Goal: Information Seeking & Learning: Learn about a topic

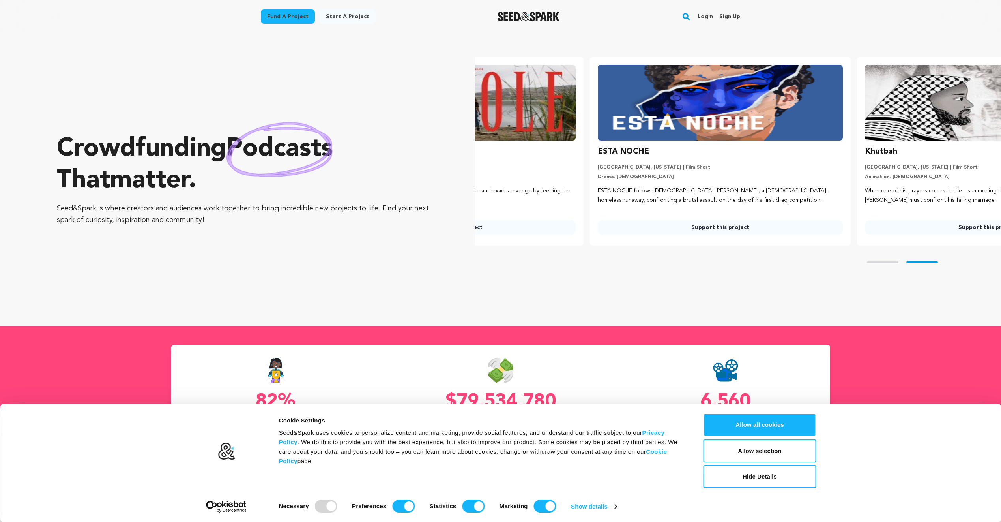
scroll to position [0, 274]
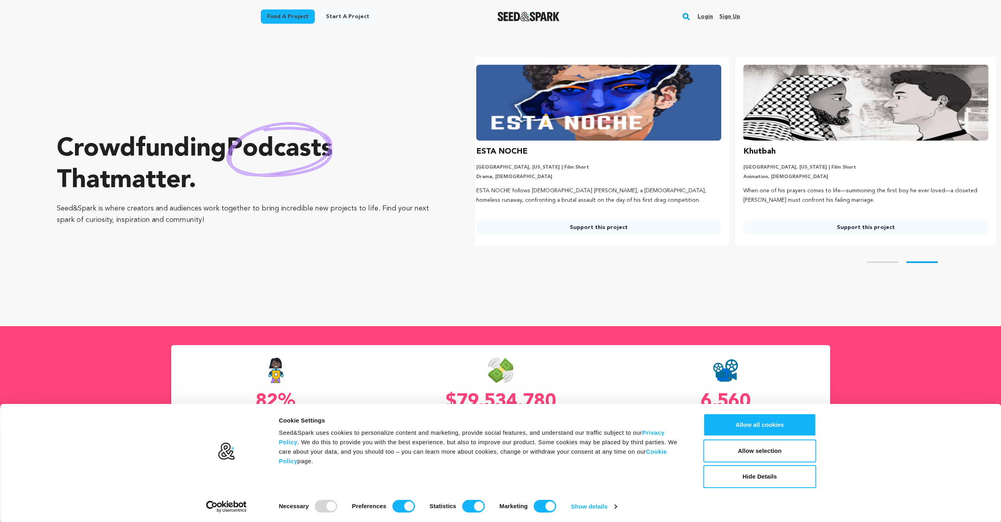
click at [841, 311] on section "Crowdfunding podcasts that matter . Seed&Spark is where creators and audiences …" at bounding box center [529, 179] width 944 height 293
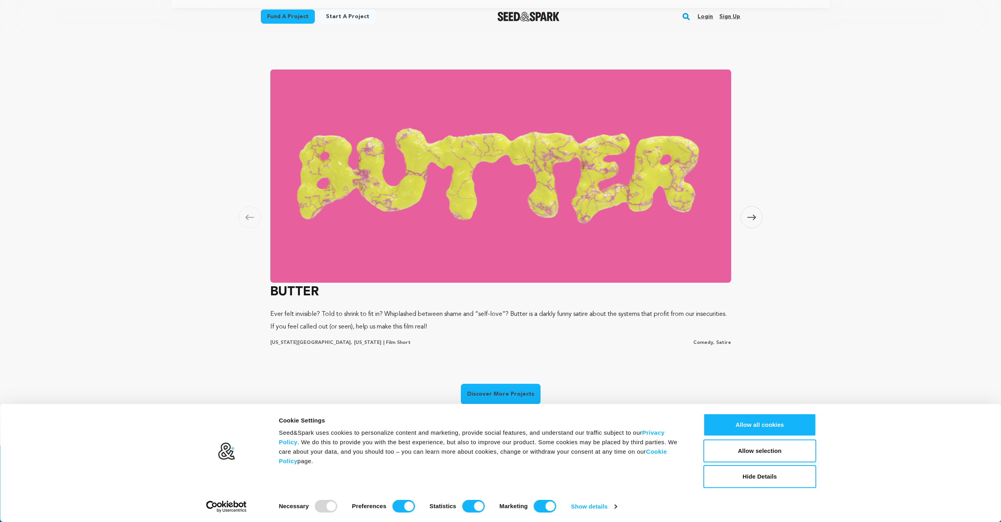
scroll to position [474, 0]
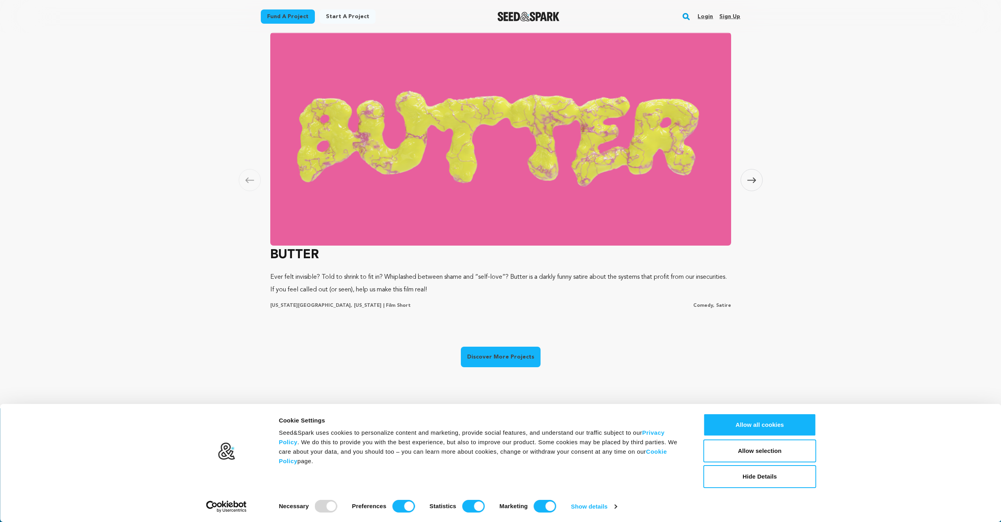
click at [751, 179] on icon at bounding box center [752, 180] width 9 height 6
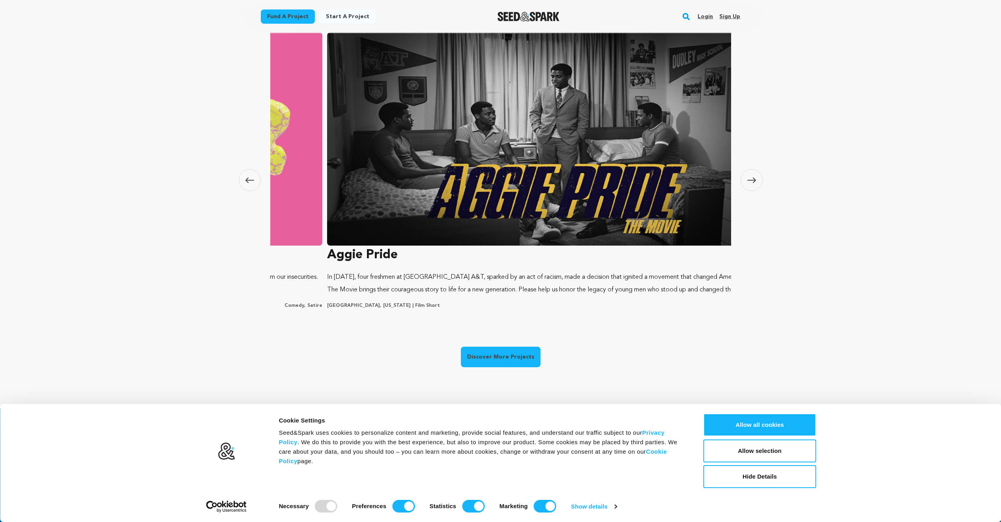
scroll to position [0, 0]
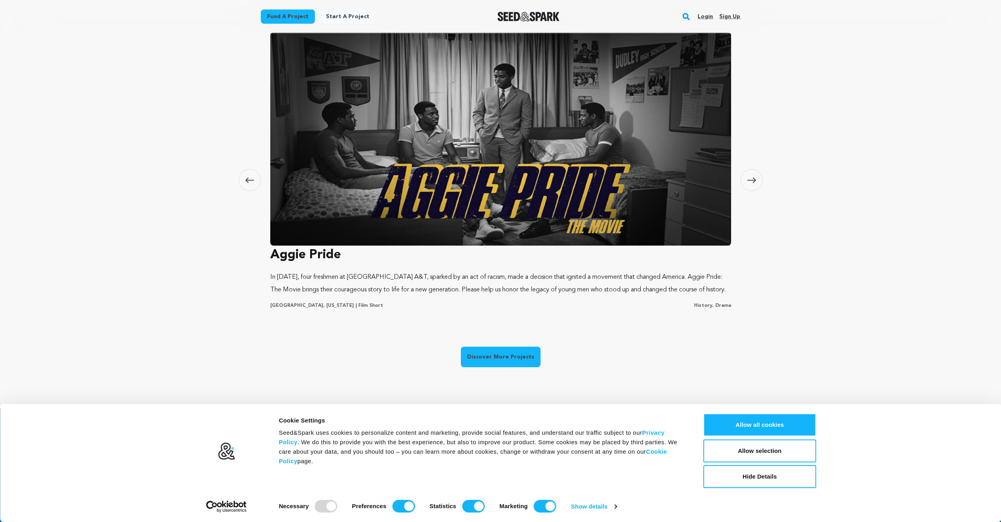
click at [749, 179] on icon at bounding box center [752, 180] width 9 height 6
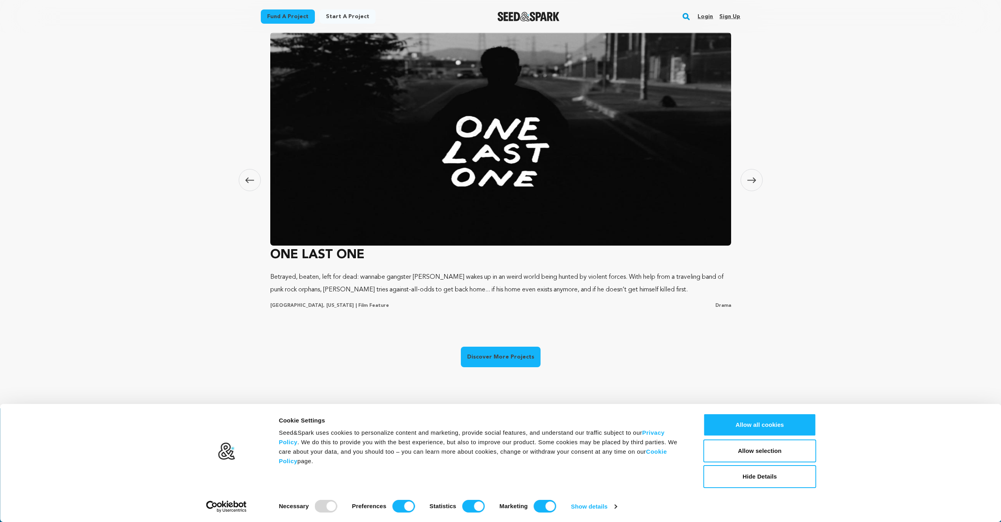
click at [741, 179] on span at bounding box center [752, 180] width 22 height 22
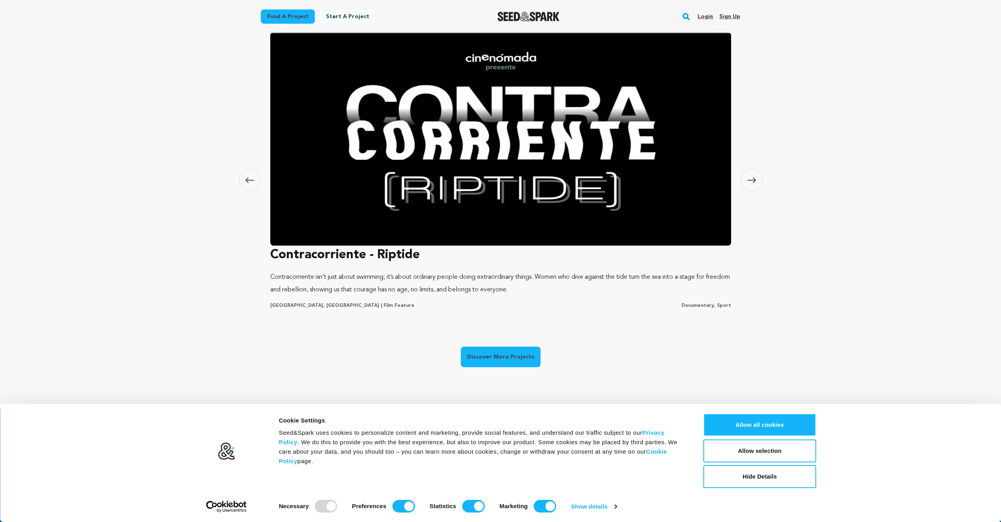
drag, startPoint x: 245, startPoint y: 174, endPoint x: 257, endPoint y: 172, distance: 11.6
click at [248, 173] on span at bounding box center [250, 180] width 22 height 22
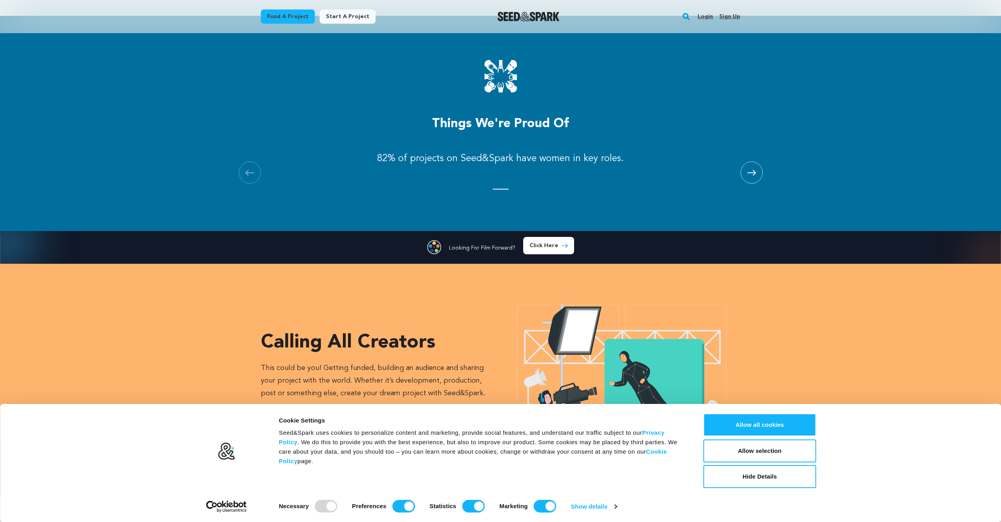
scroll to position [868, 0]
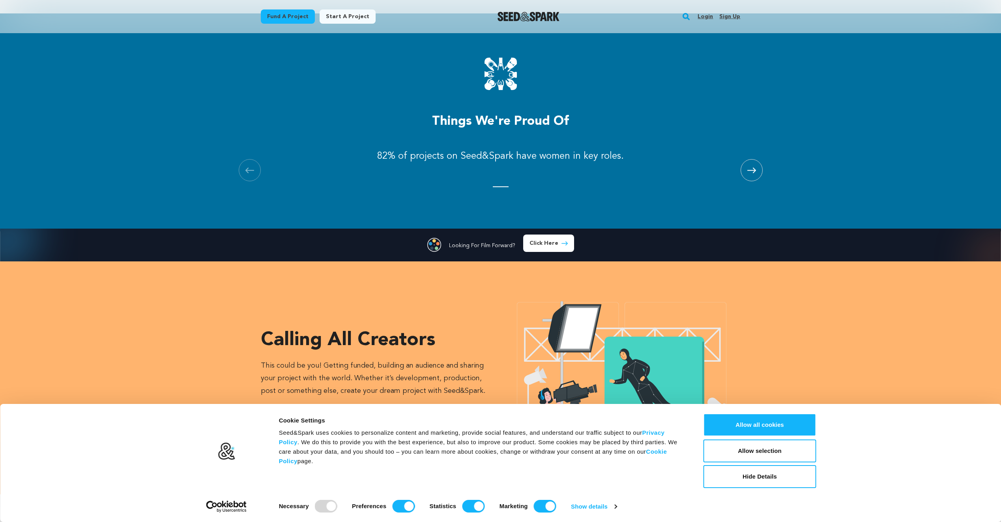
click at [300, 17] on link "Fund a project" at bounding box center [288, 16] width 54 height 14
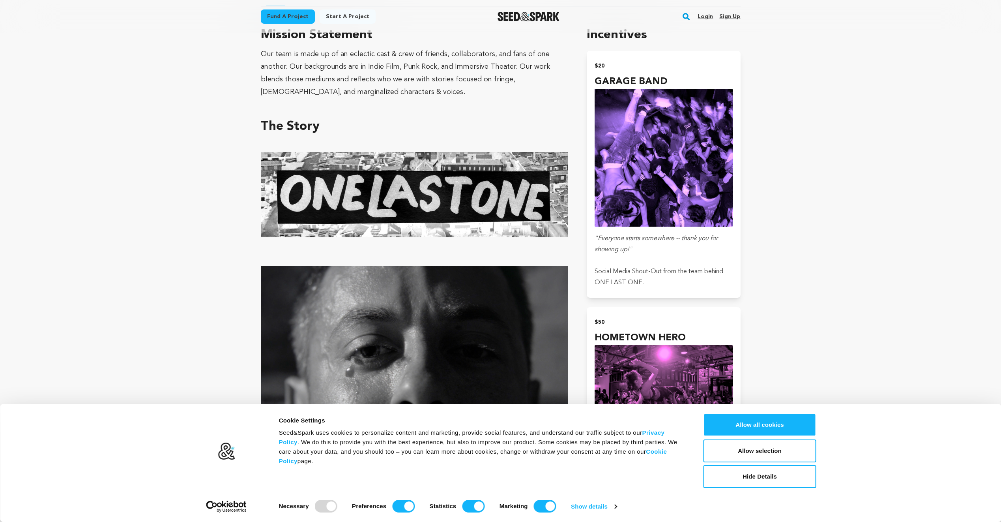
scroll to position [335, 0]
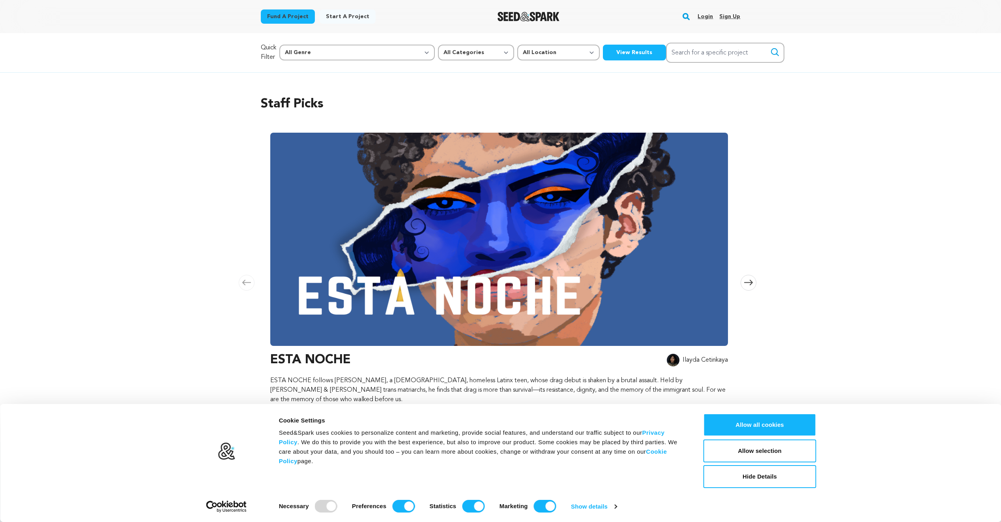
click at [351, 19] on link "Start a project" at bounding box center [348, 16] width 56 height 14
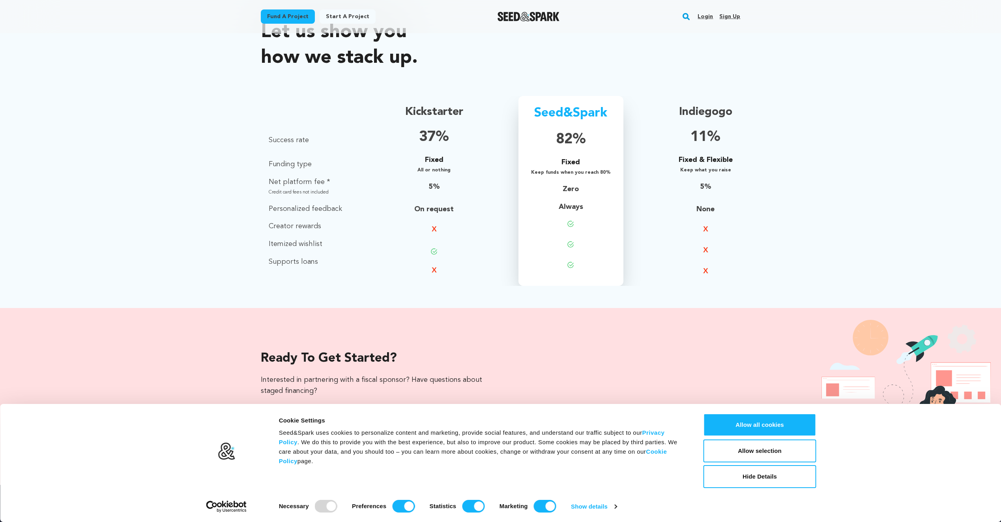
scroll to position [684, 0]
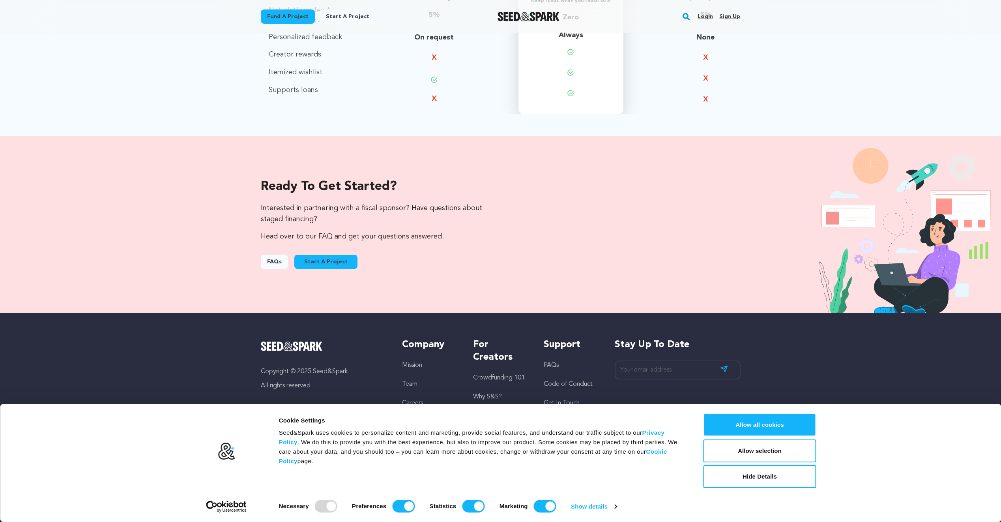
click at [264, 262] on link "FAQs" at bounding box center [274, 262] width 27 height 14
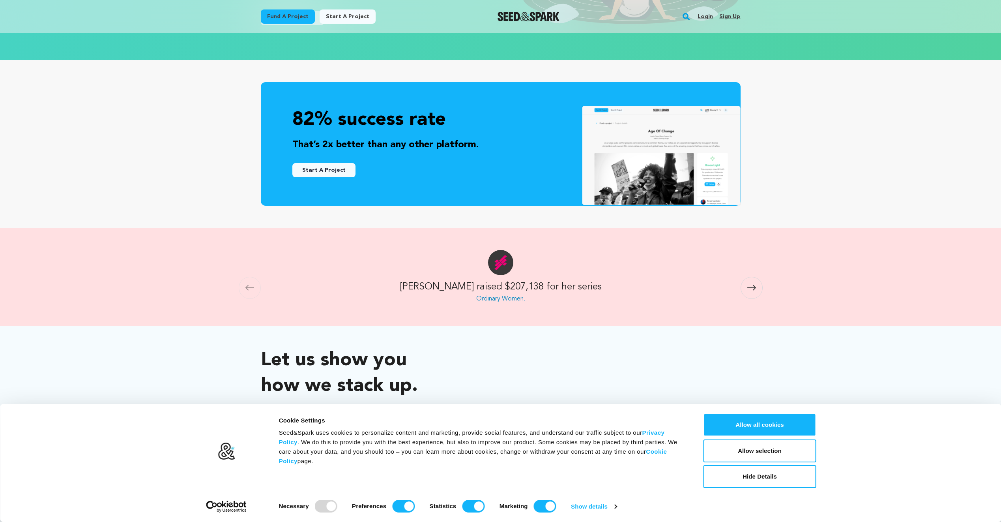
scroll to position [53, 0]
